Goal: Navigation & Orientation: Find specific page/section

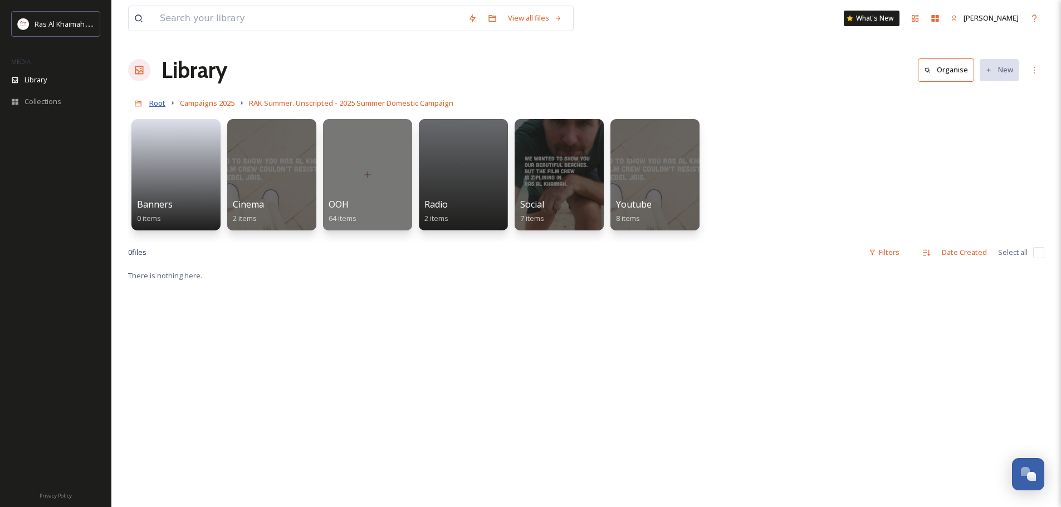
click at [150, 105] on span "Root" at bounding box center [157, 103] width 16 height 10
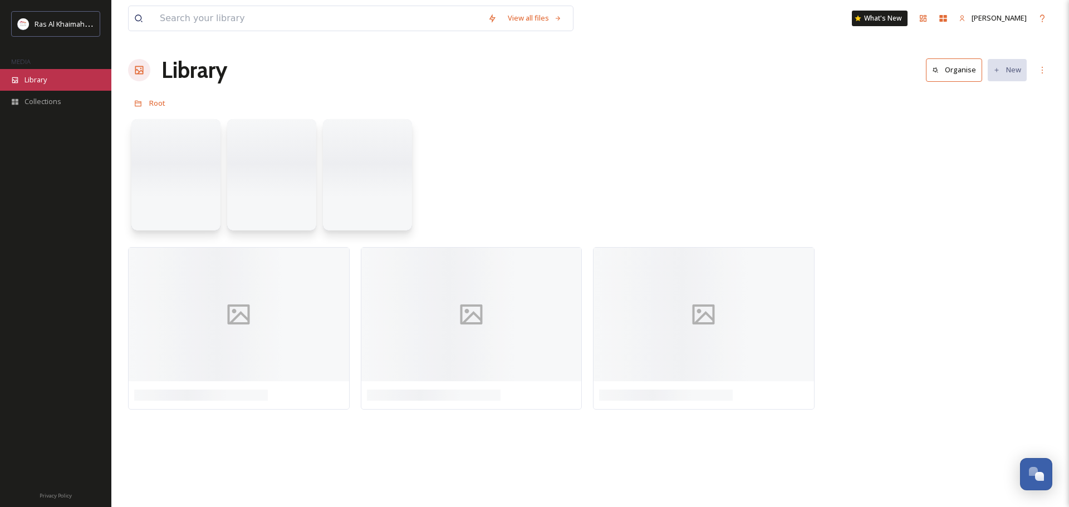
click at [38, 72] on div "Library" at bounding box center [55, 80] width 111 height 22
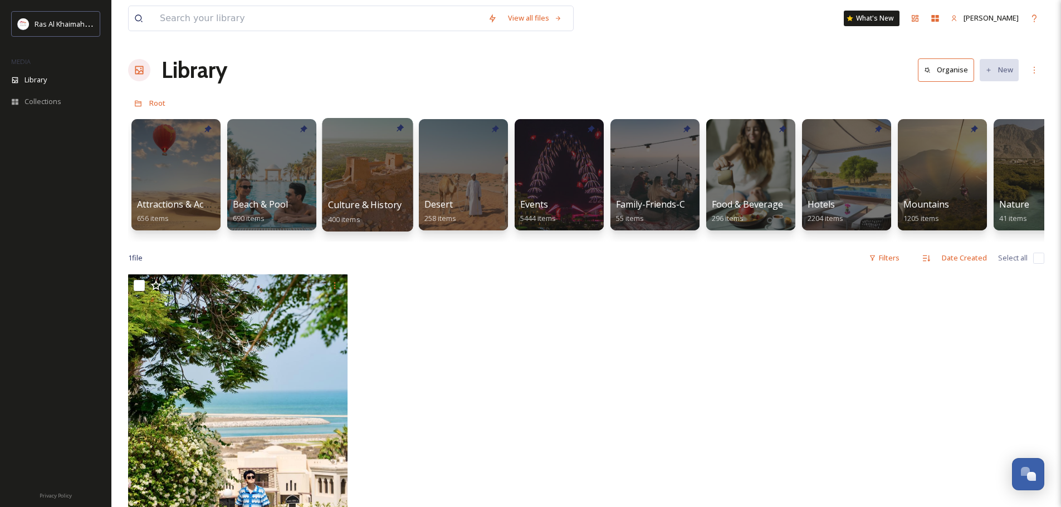
click at [357, 177] on div at bounding box center [367, 175] width 91 height 114
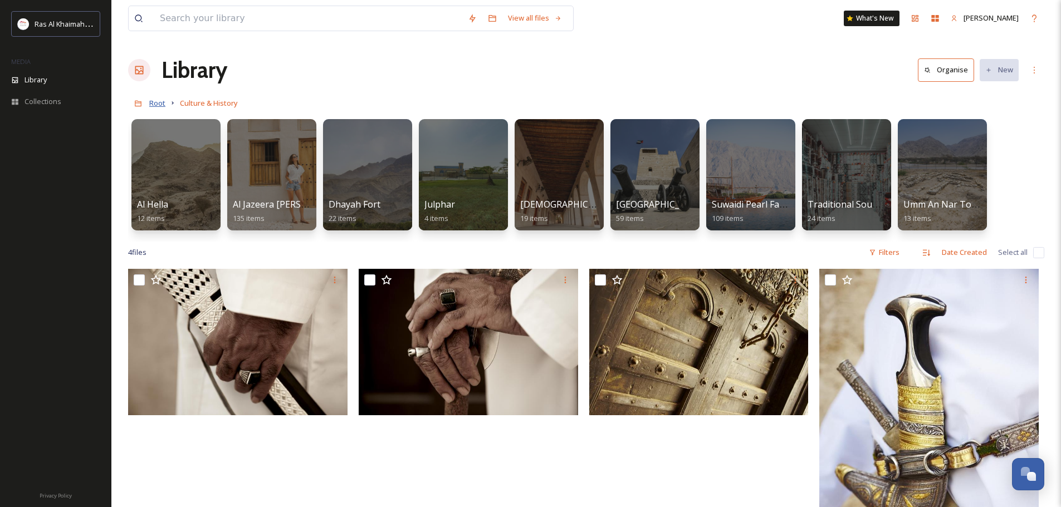
click at [152, 102] on span "Root" at bounding box center [157, 103] width 16 height 10
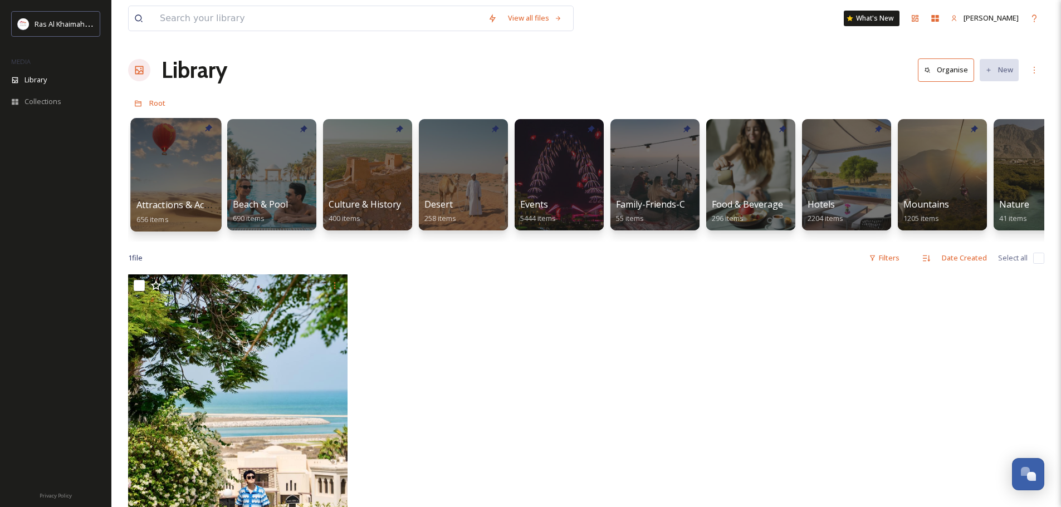
click at [182, 175] on div at bounding box center [175, 175] width 91 height 114
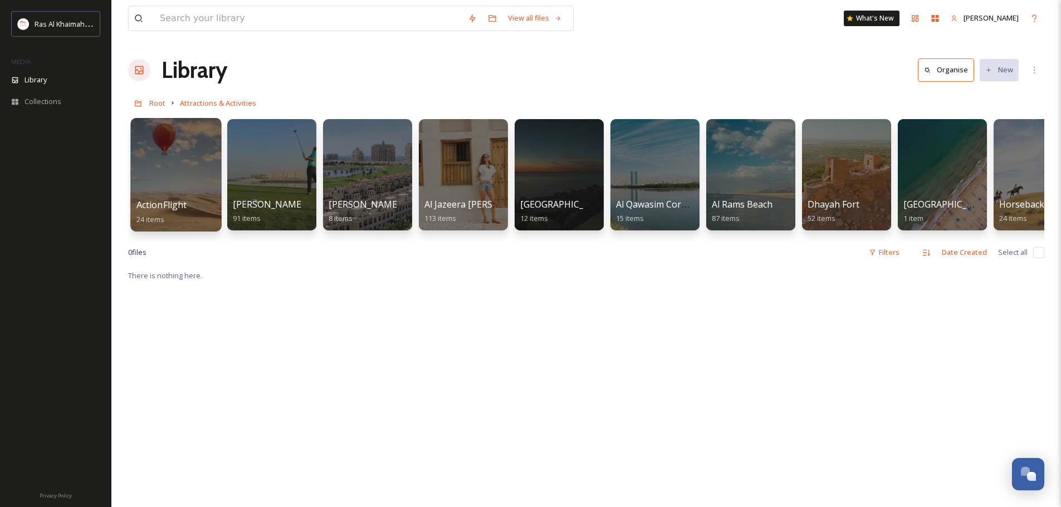
click at [184, 183] on div at bounding box center [175, 175] width 91 height 114
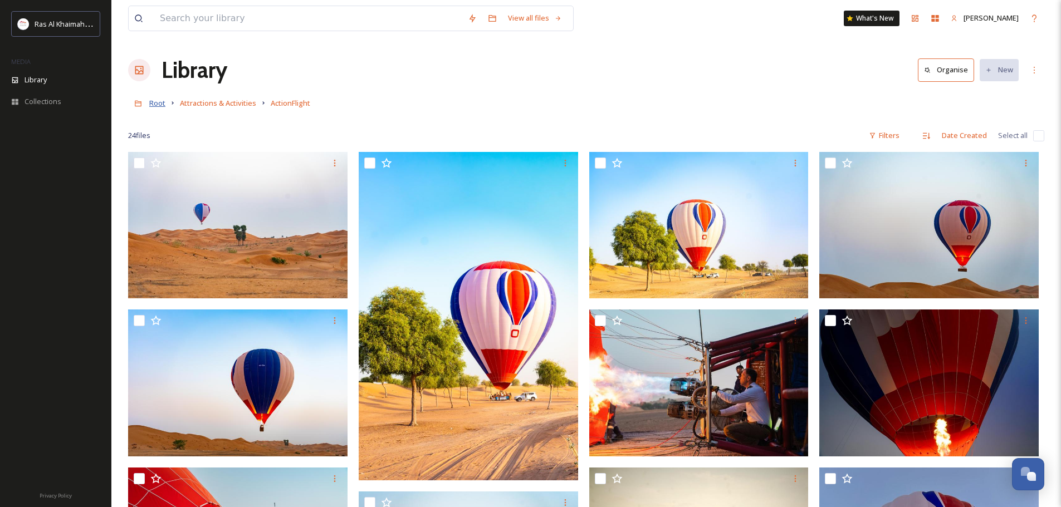
click at [157, 104] on span "Root" at bounding box center [157, 103] width 16 height 10
